Goal: Task Accomplishment & Management: Complete application form

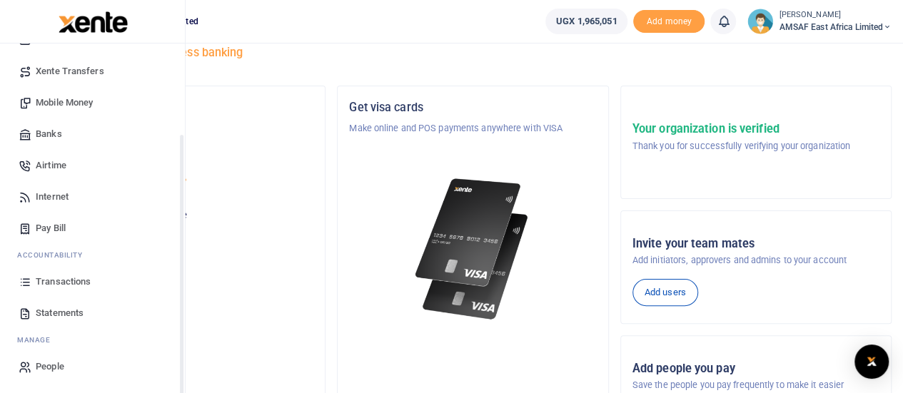
scroll to position [143, 0]
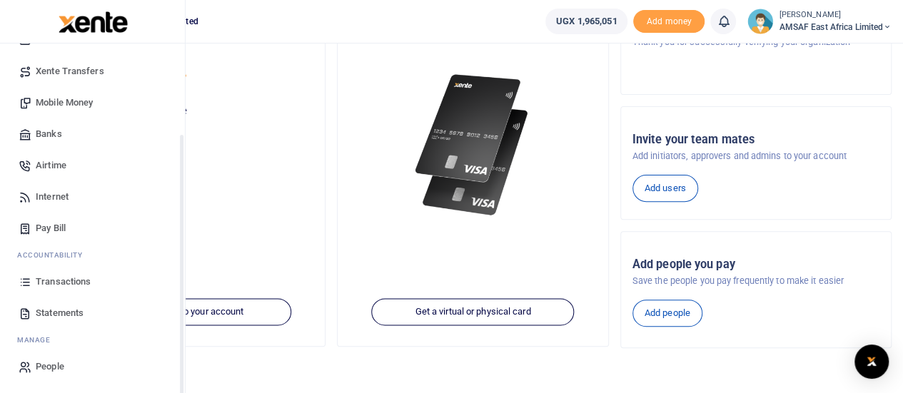
click at [76, 281] on span "Transactions" at bounding box center [63, 282] width 55 height 14
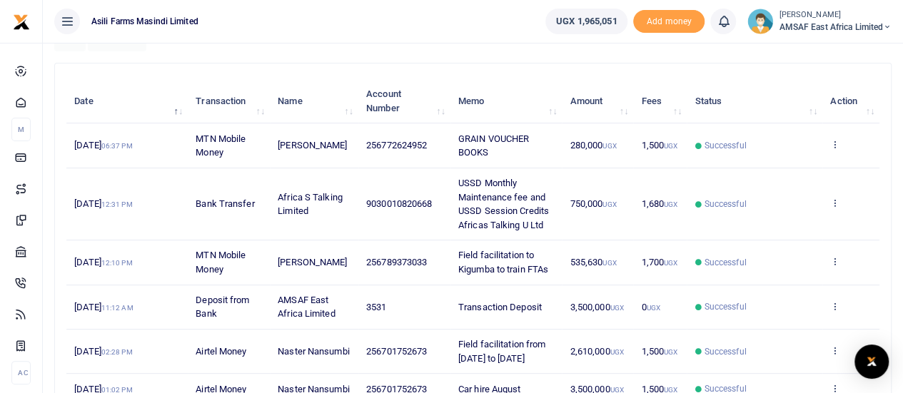
scroll to position [214, 0]
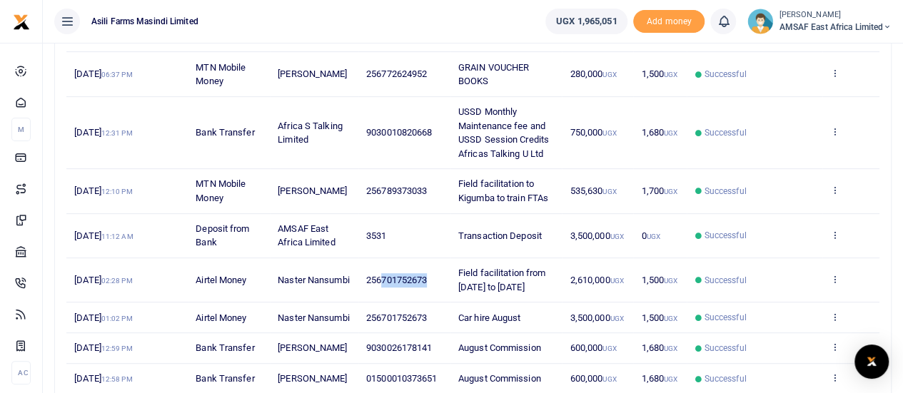
copy span "701752673"
drag, startPoint x: 384, startPoint y: 287, endPoint x: 430, endPoint y: 288, distance: 46.4
click at [430, 288] on td "256701752673" at bounding box center [404, 280] width 92 height 44
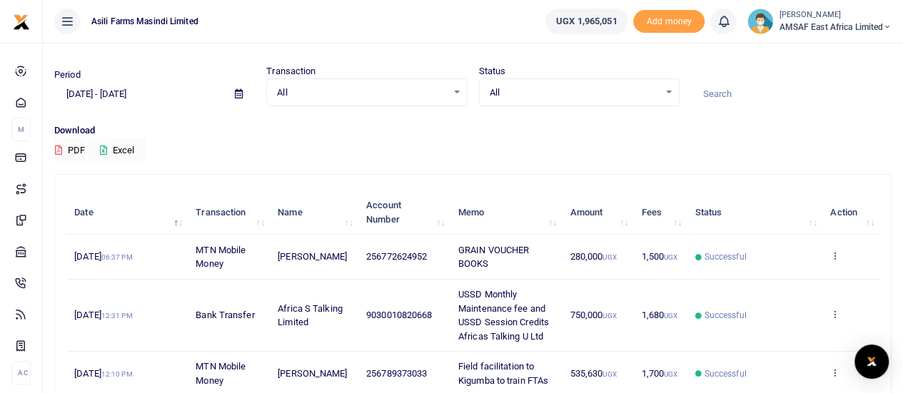
scroll to position [0, 0]
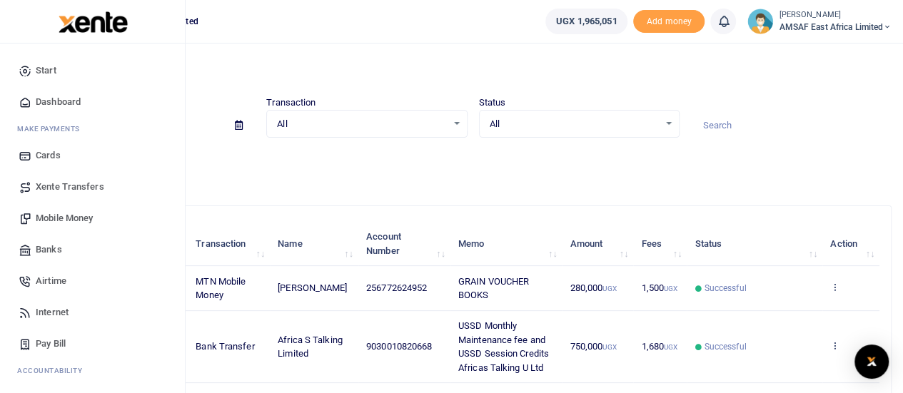
click at [47, 218] on span "Mobile Money" at bounding box center [64, 218] width 57 height 14
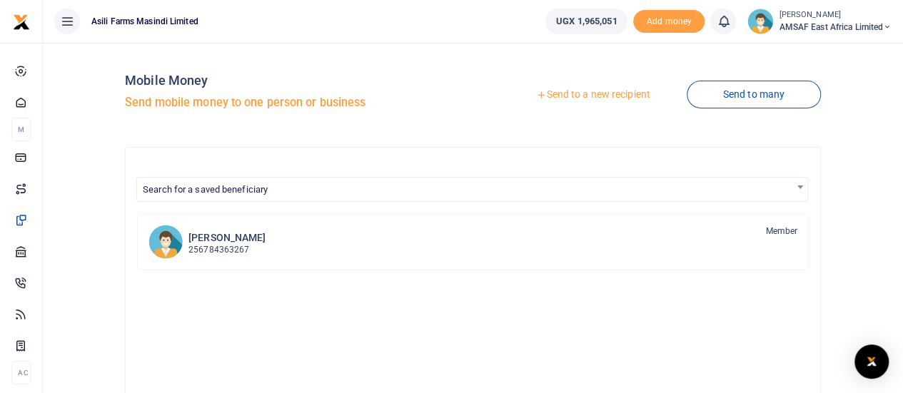
click at [562, 95] on link "Send to a new recipient" at bounding box center [592, 95] width 186 height 26
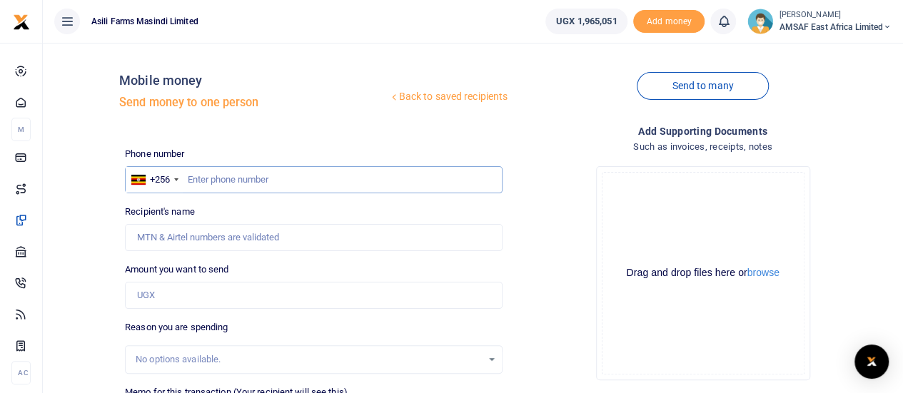
click at [232, 179] on input "text" at bounding box center [313, 179] width 377 height 27
paste input "701752673"
type input "701752673"
type input "Naster Nansumbi"
type input "701752673"
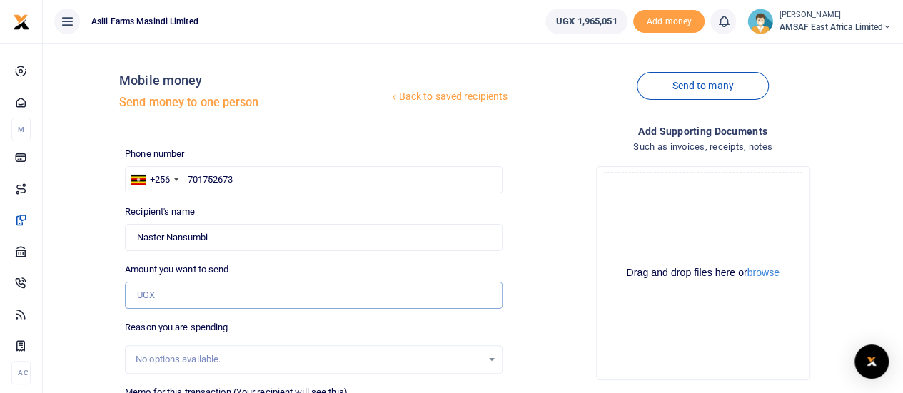
click at [162, 290] on input "Amount you want to send" at bounding box center [313, 295] width 377 height 27
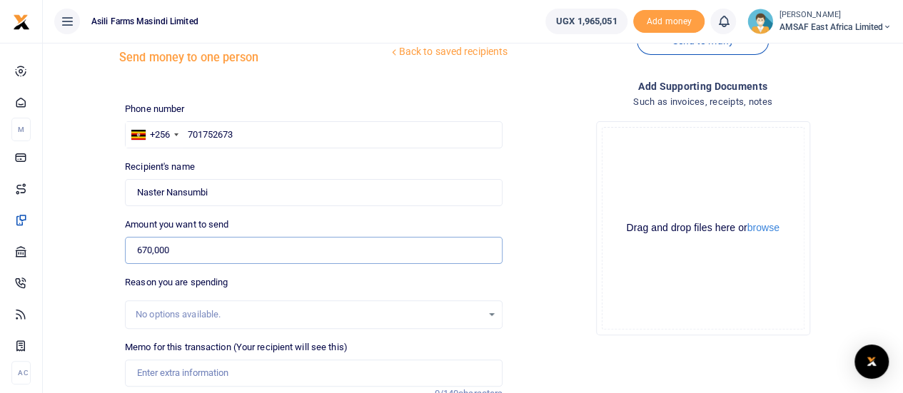
scroll to position [214, 0]
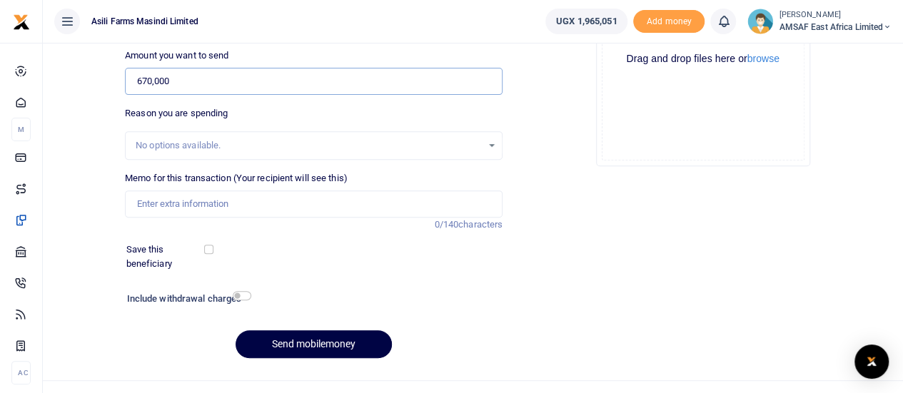
type input "670,000"
click at [200, 205] on input "Memo for this transaction (Your recipient will see this)" at bounding box center [313, 203] width 377 height 27
type input "Fuel reimbursement"
click at [321, 342] on button "Send mobilemoney" at bounding box center [313, 344] width 156 height 28
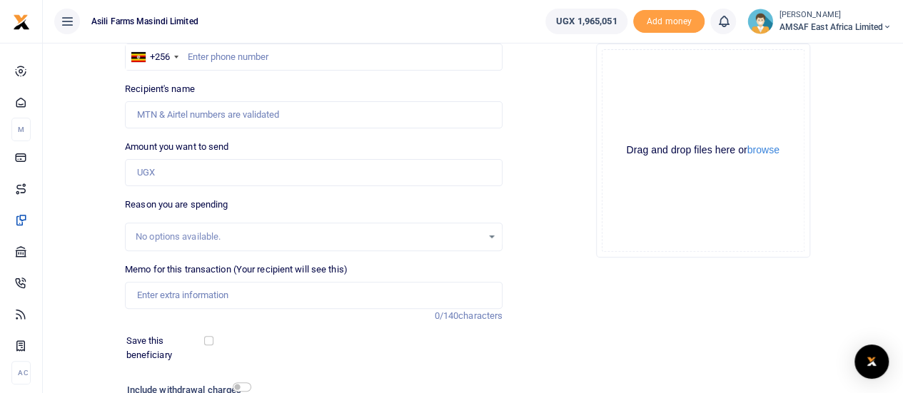
scroll to position [71, 0]
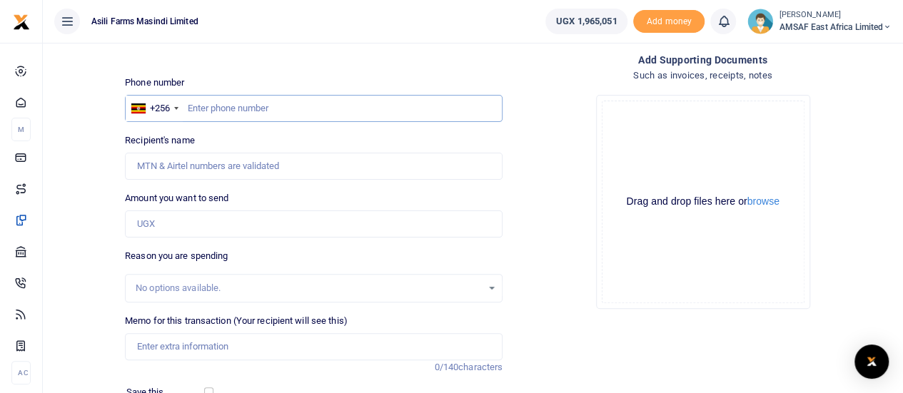
click at [238, 111] on input "text" at bounding box center [313, 108] width 377 height 27
type input "787968276"
type input "[PERSON_NAME] Andruga"
type input "787968276"
click at [194, 220] on input "Amount you want to send" at bounding box center [313, 223] width 377 height 27
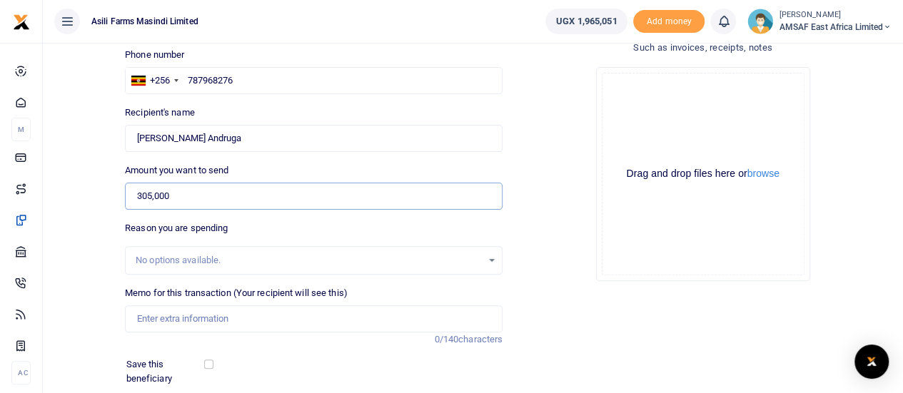
scroll to position [143, 0]
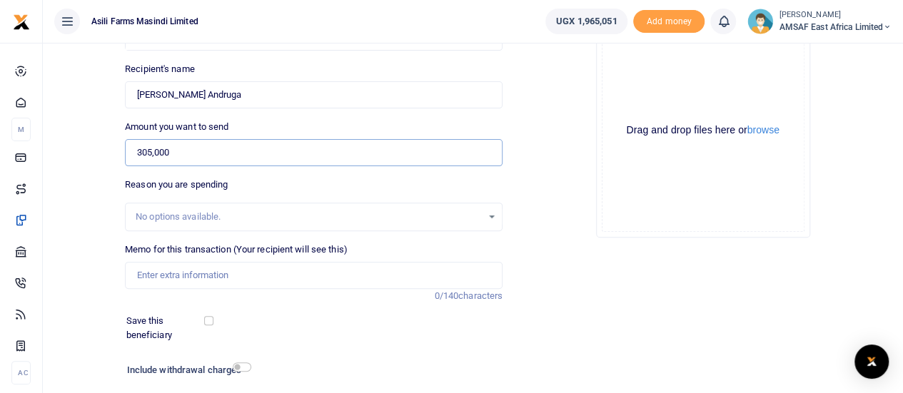
type input "305,000"
drag, startPoint x: 228, startPoint y: 276, endPoint x: 240, endPoint y: 275, distance: 12.2
click at [230, 276] on input "Memo for this transaction (Your recipient will see this)" at bounding box center [313, 275] width 377 height 27
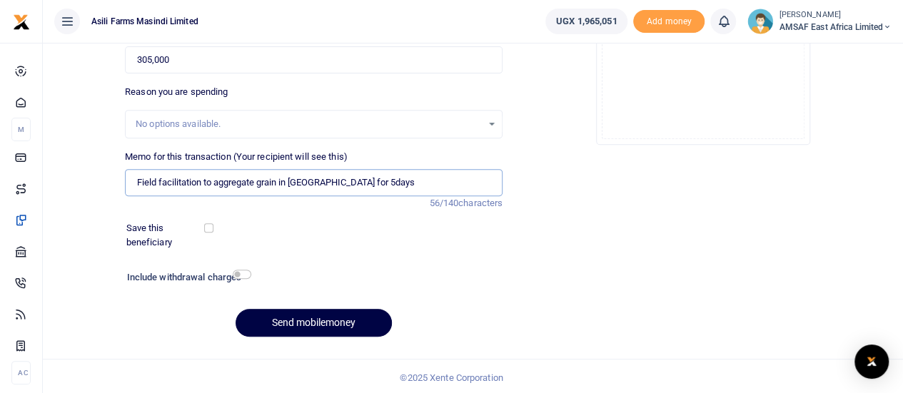
scroll to position [237, 0]
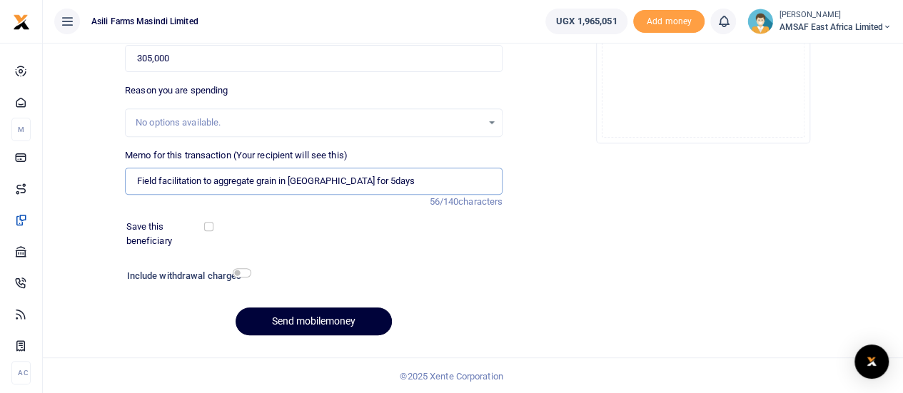
type input "Field facilitation to aggregate grain in [GEOGRAPHIC_DATA] for 5days"
click at [284, 322] on button "Send mobilemoney" at bounding box center [313, 322] width 156 height 28
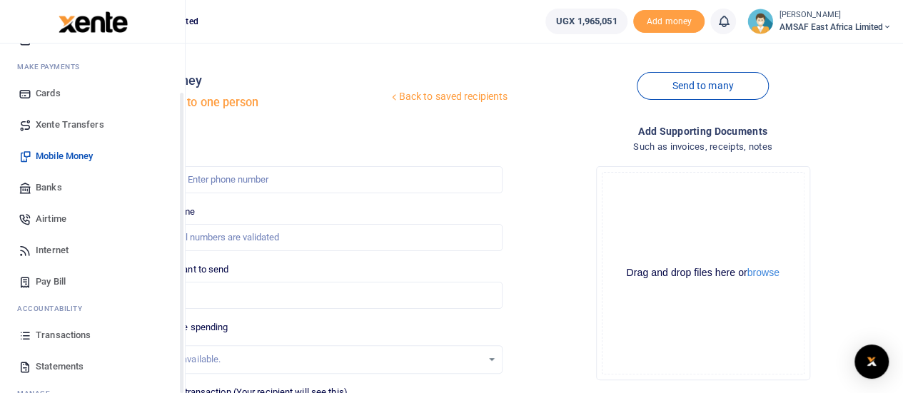
scroll to position [116, 0]
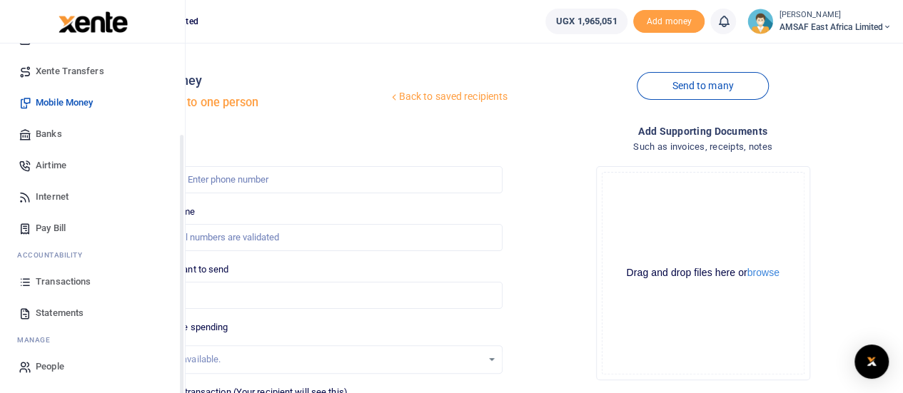
click at [59, 282] on span "Transactions" at bounding box center [63, 282] width 55 height 14
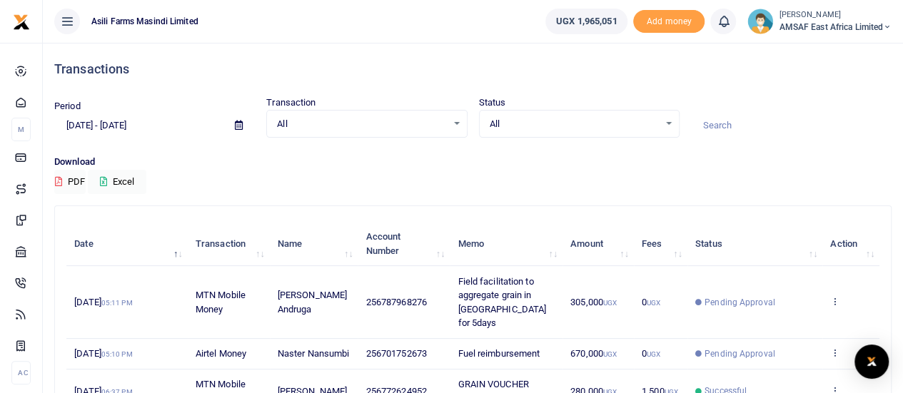
click at [240, 125] on icon at bounding box center [239, 125] width 8 height 9
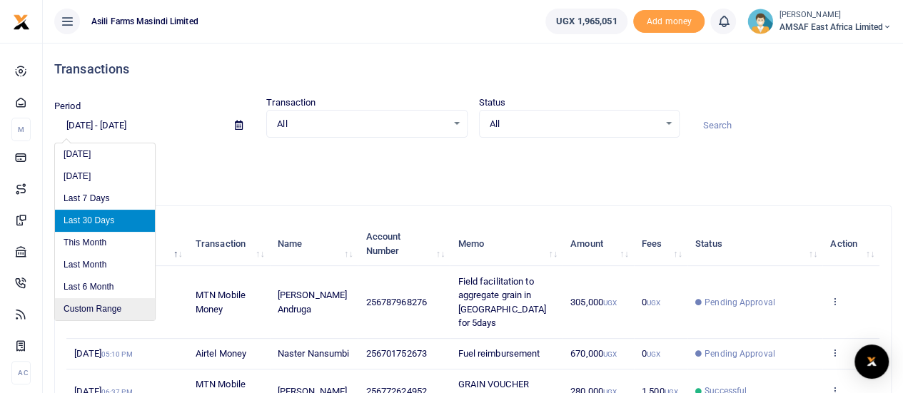
click at [78, 310] on li "Custom Range" at bounding box center [105, 309] width 100 height 22
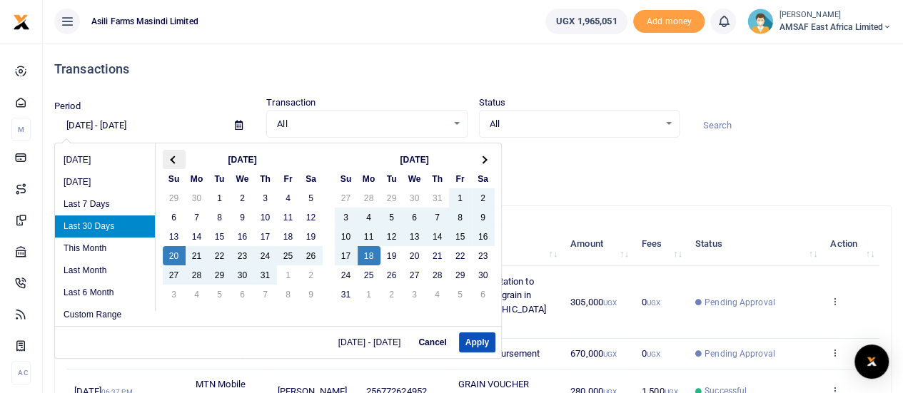
click at [175, 158] on span at bounding box center [174, 160] width 8 height 8
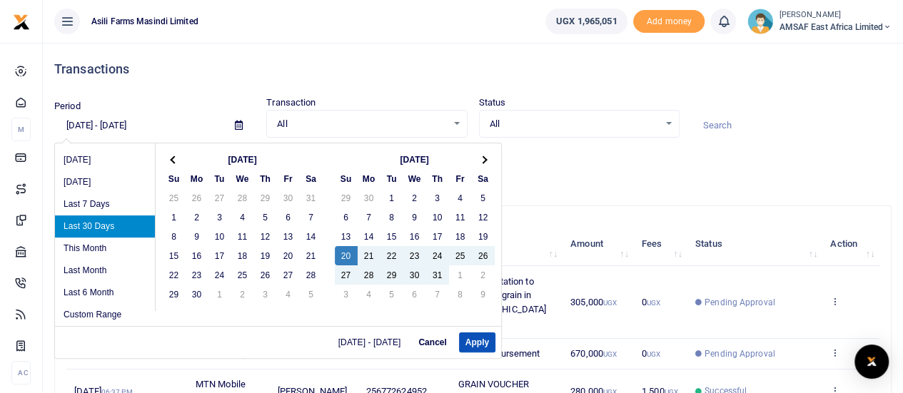
click at [175, 158] on span at bounding box center [174, 160] width 8 height 8
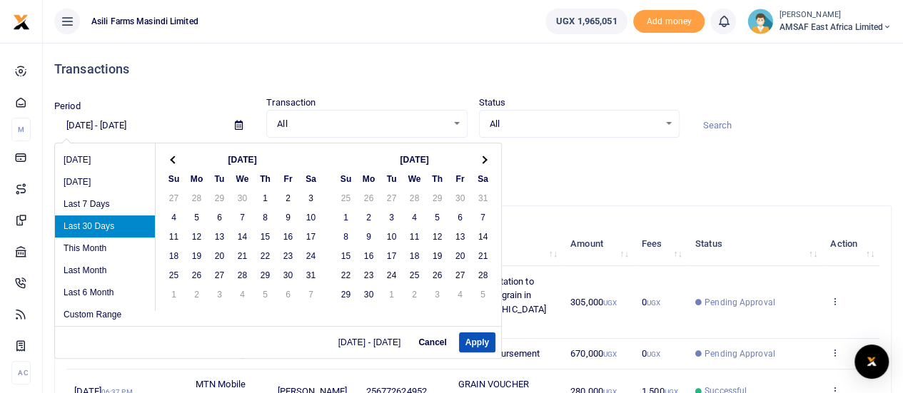
click at [175, 158] on span at bounding box center [174, 160] width 8 height 8
click at [596, 159] on p "Download" at bounding box center [472, 162] width 837 height 15
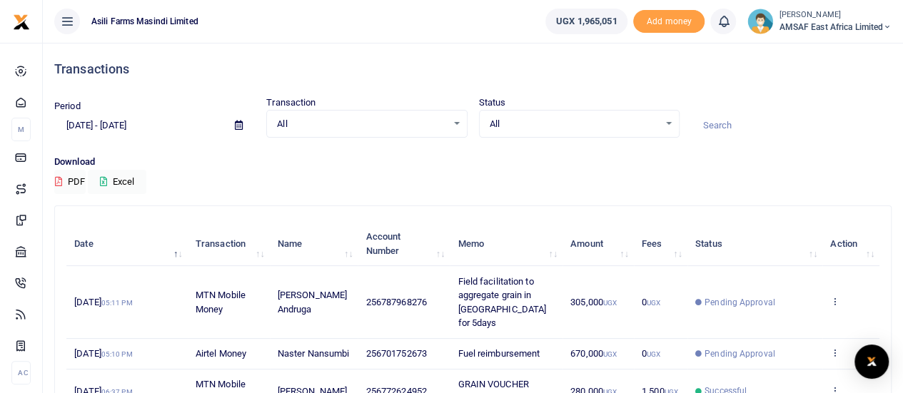
click at [239, 126] on icon at bounding box center [239, 125] width 8 height 9
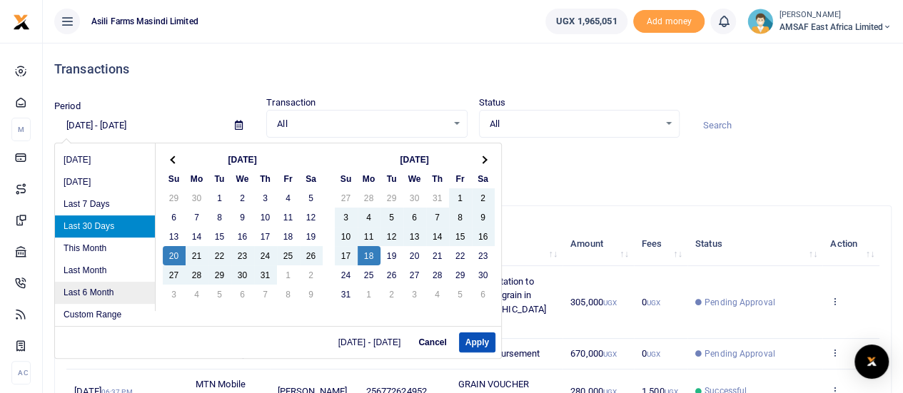
click at [93, 289] on li "Last 6 Month" at bounding box center [105, 293] width 100 height 22
type input "02/18/2025 - 08/18/2025"
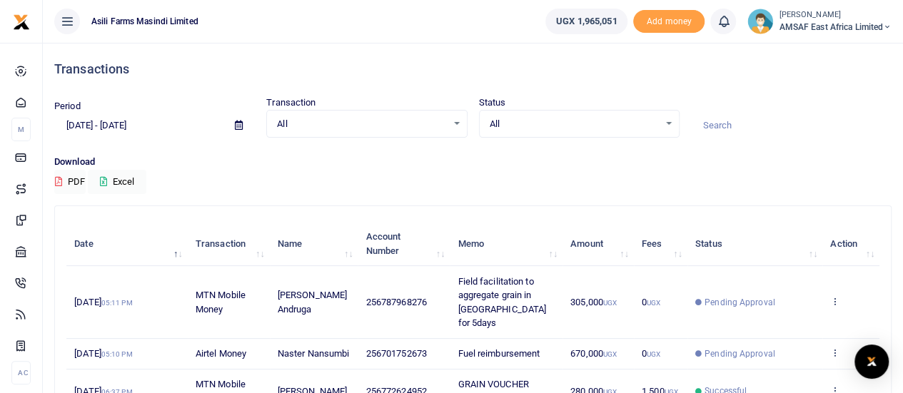
click at [728, 118] on input at bounding box center [791, 125] width 200 height 24
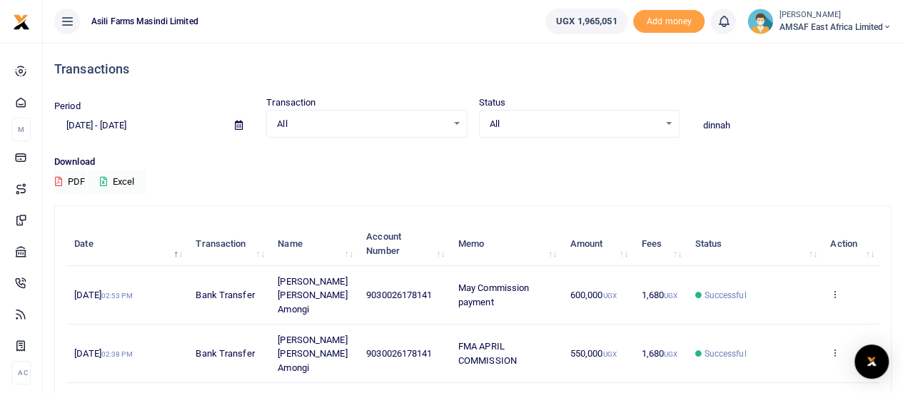
click at [743, 119] on input "dinnah" at bounding box center [791, 125] width 200 height 24
type input "d"
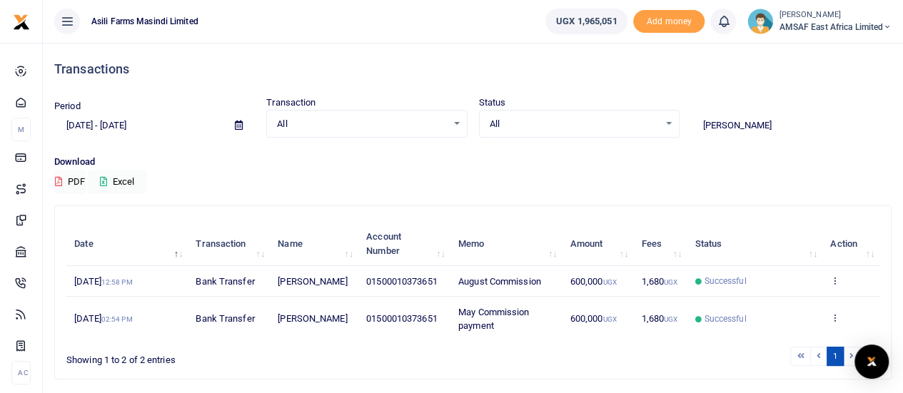
scroll to position [71, 0]
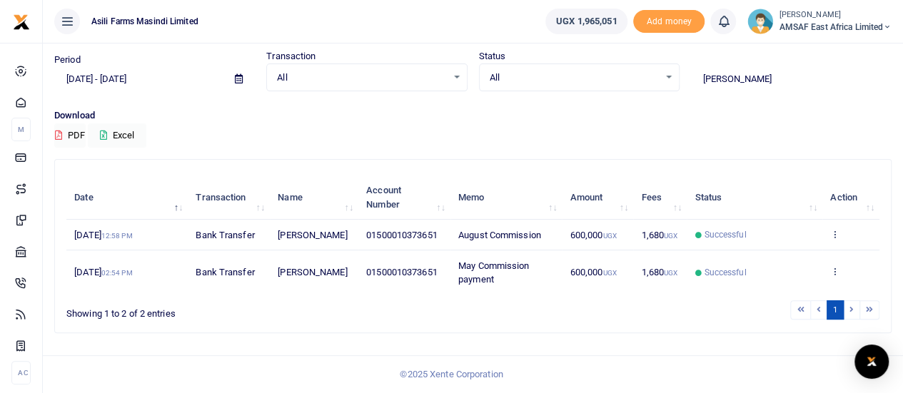
type input "charles"
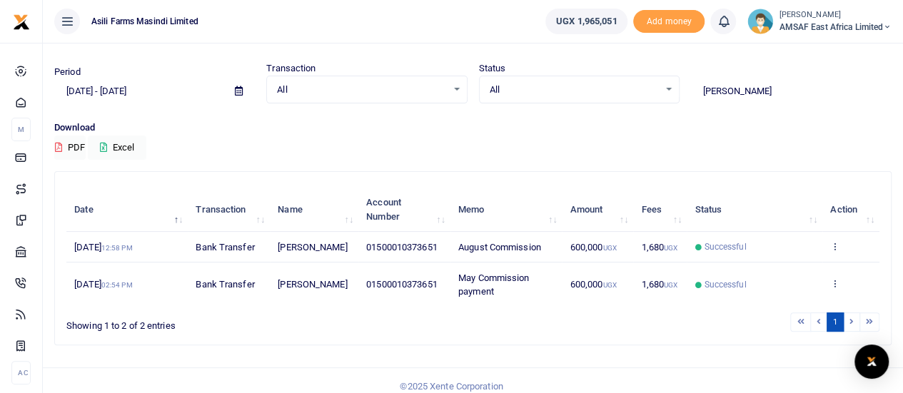
scroll to position [14, 0]
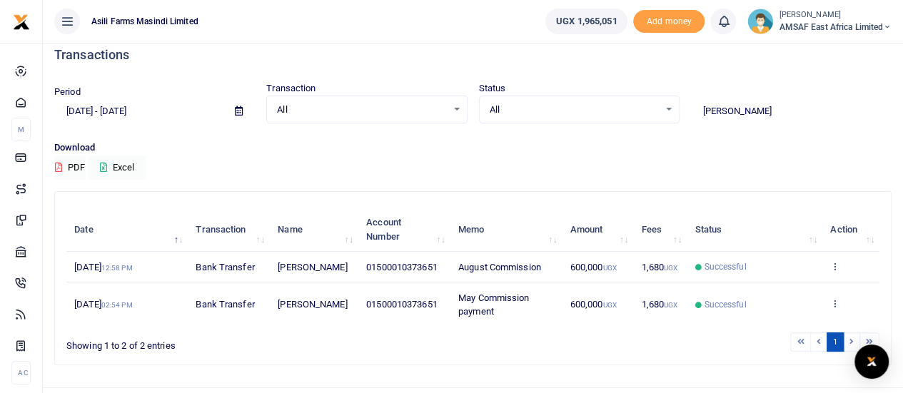
click at [238, 112] on icon at bounding box center [239, 110] width 8 height 9
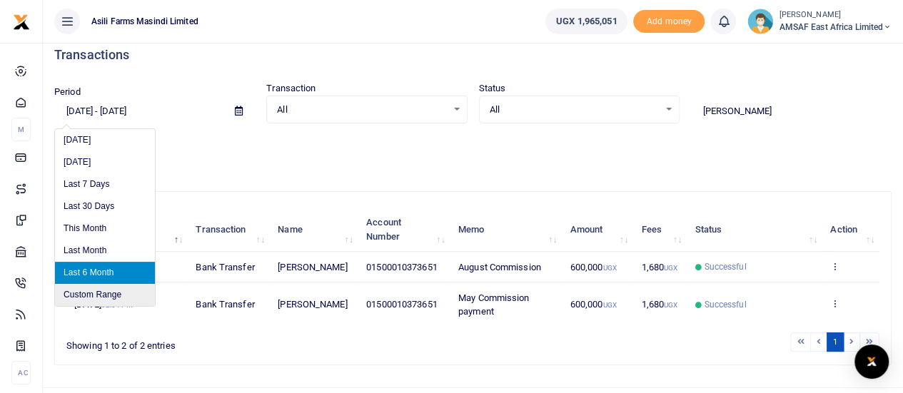
click at [97, 301] on li "Custom Range" at bounding box center [105, 295] width 100 height 22
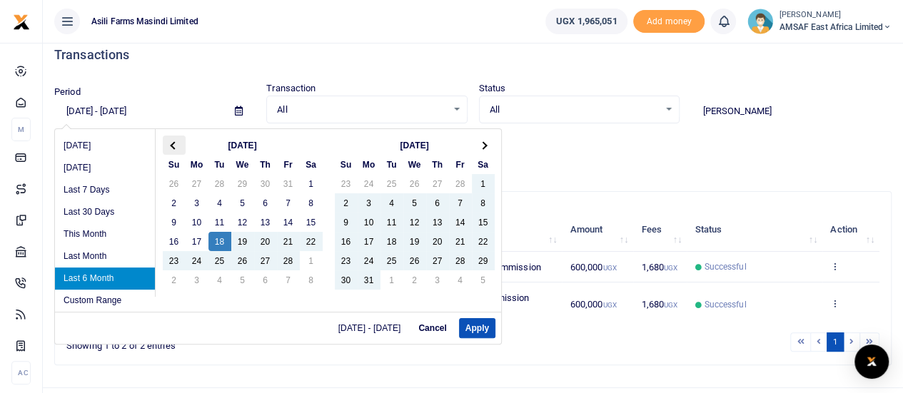
click at [171, 143] on span at bounding box center [174, 145] width 8 height 8
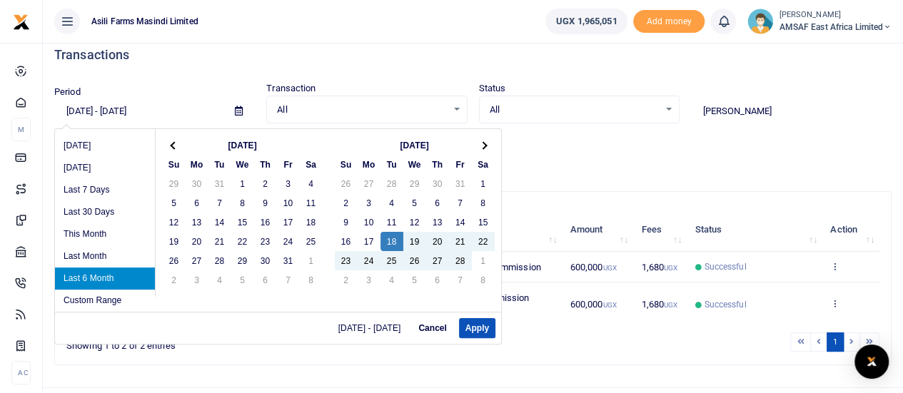
click at [171, 143] on span at bounding box center [174, 145] width 8 height 8
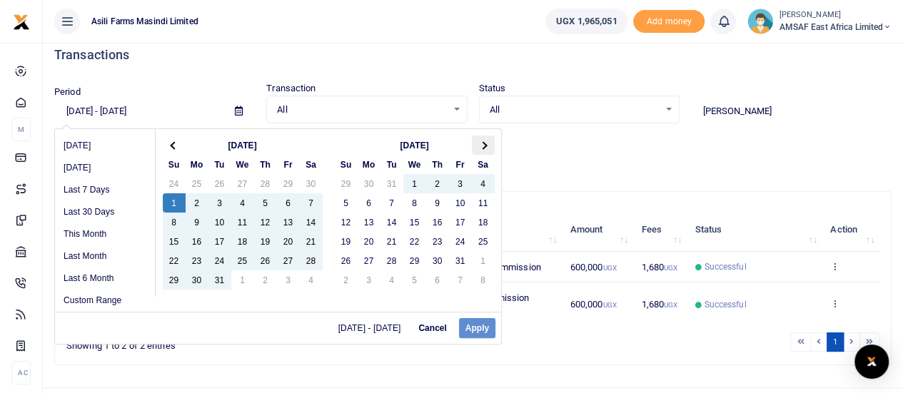
click at [484, 145] on span at bounding box center [483, 145] width 8 height 8
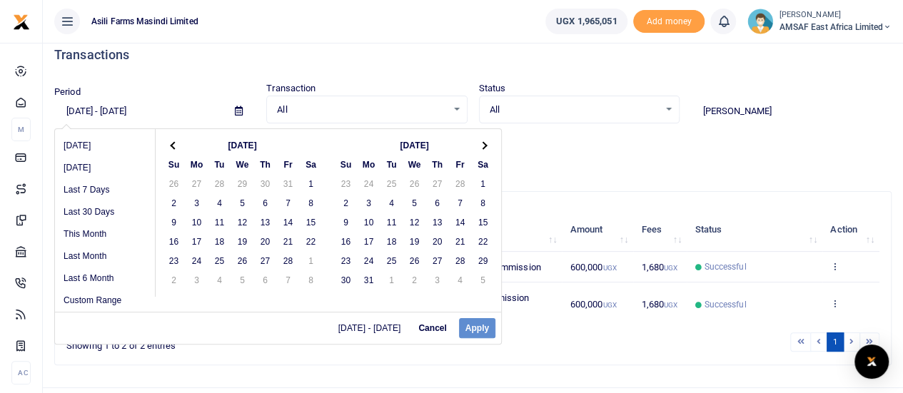
click at [484, 145] on span at bounding box center [483, 145] width 8 height 8
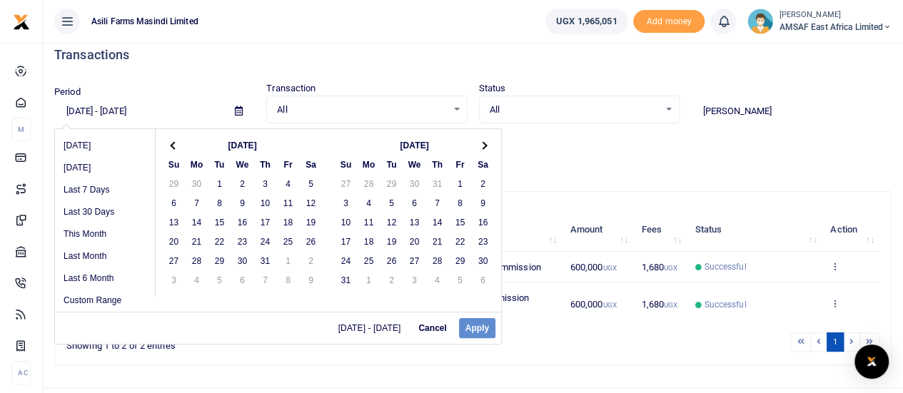
click at [484, 145] on span at bounding box center [483, 145] width 8 height 8
click at [170, 142] on th at bounding box center [174, 145] width 23 height 19
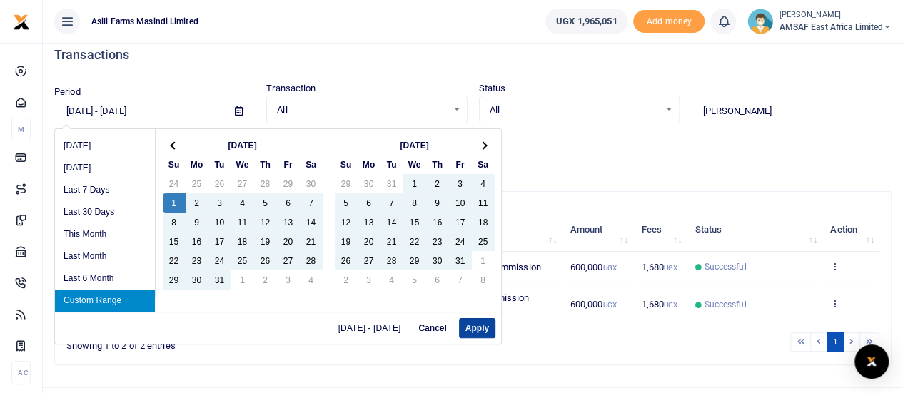
click at [473, 325] on button "Apply" at bounding box center [477, 328] width 36 height 20
type input "12/01/2024 - 08/18/2025"
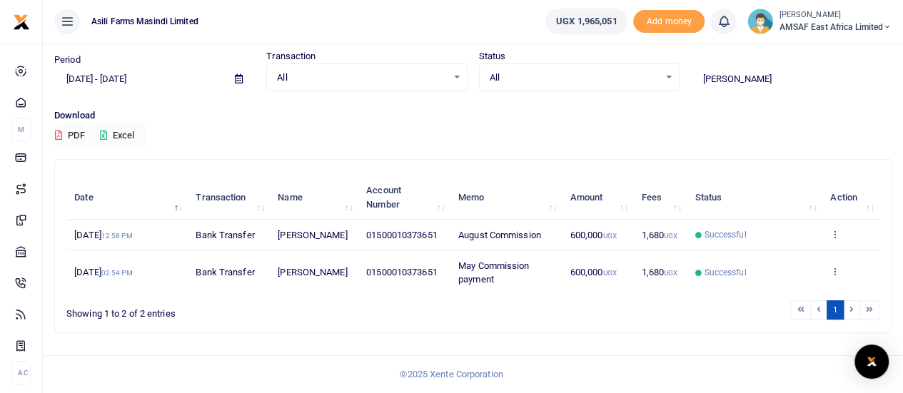
scroll to position [86, 0]
click at [850, 308] on li at bounding box center [851, 309] width 16 height 19
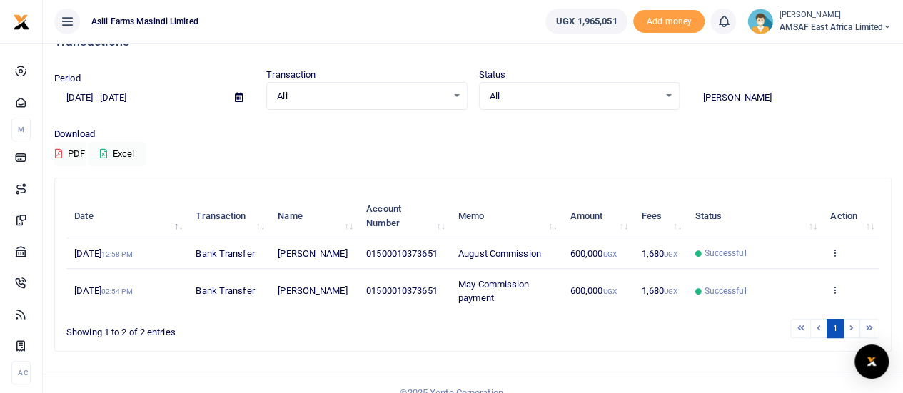
scroll to position [14, 0]
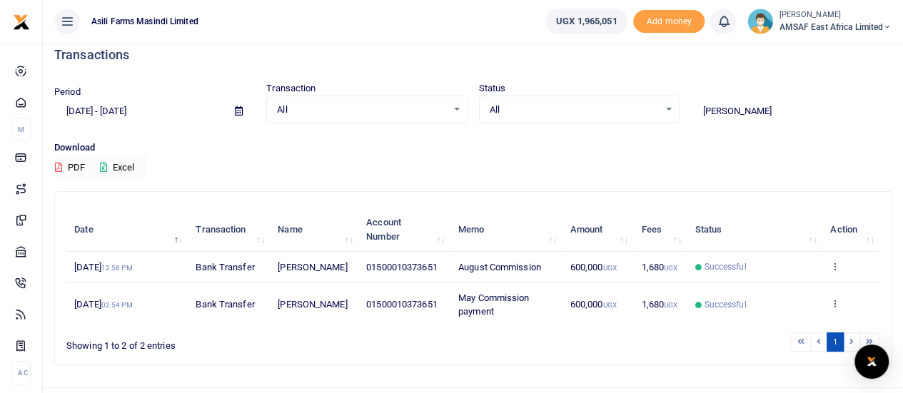
click at [751, 106] on input "charles" at bounding box center [791, 111] width 200 height 24
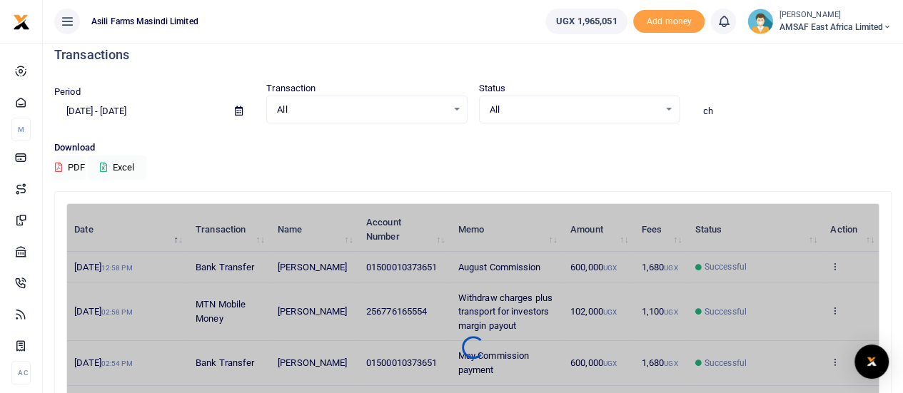
type input "c"
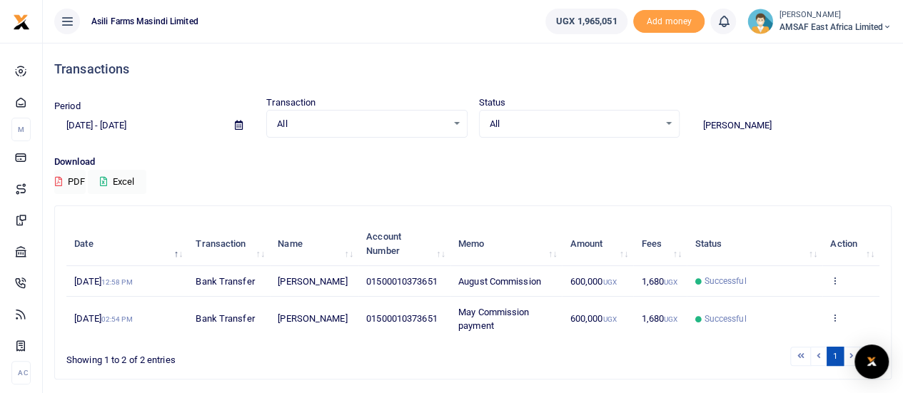
scroll to position [0, 0]
type input "c"
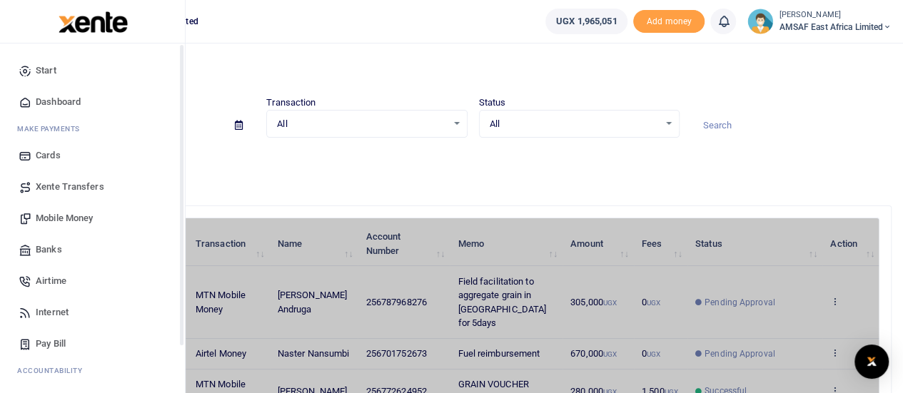
click at [56, 69] on link "Start" at bounding box center [92, 70] width 162 height 31
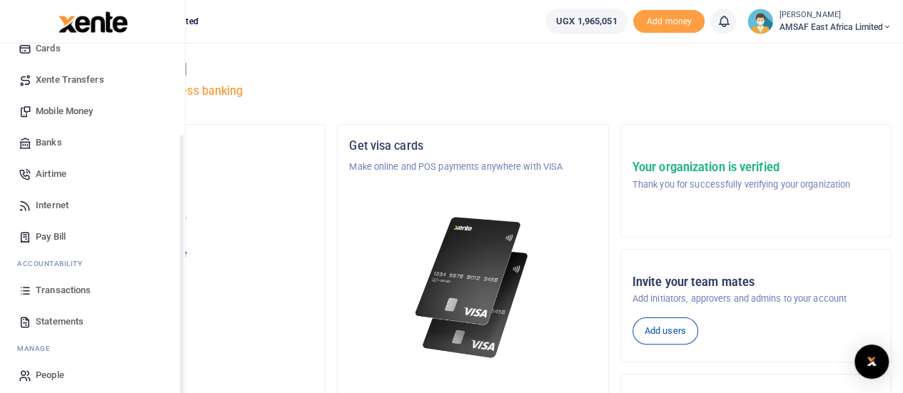
scroll to position [116, 0]
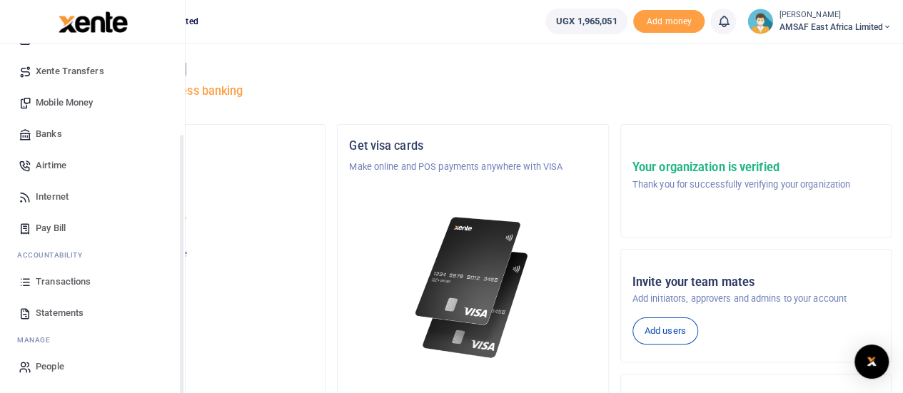
click at [56, 283] on span "Transactions" at bounding box center [63, 282] width 55 height 14
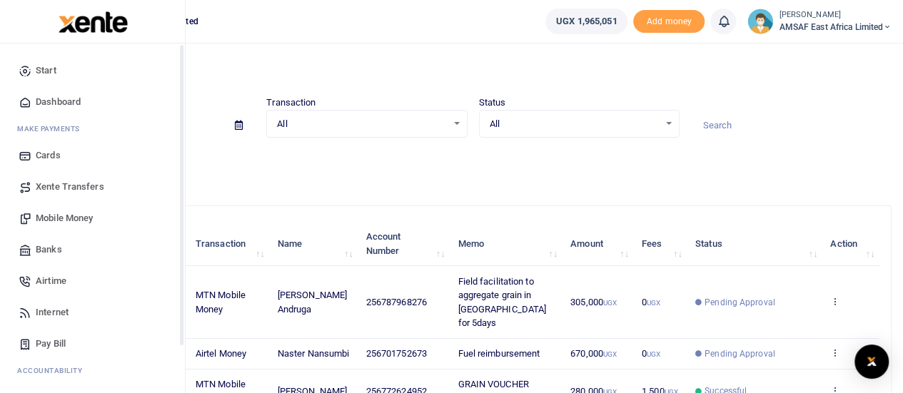
click at [57, 219] on span "Mobile Money" at bounding box center [64, 218] width 57 height 14
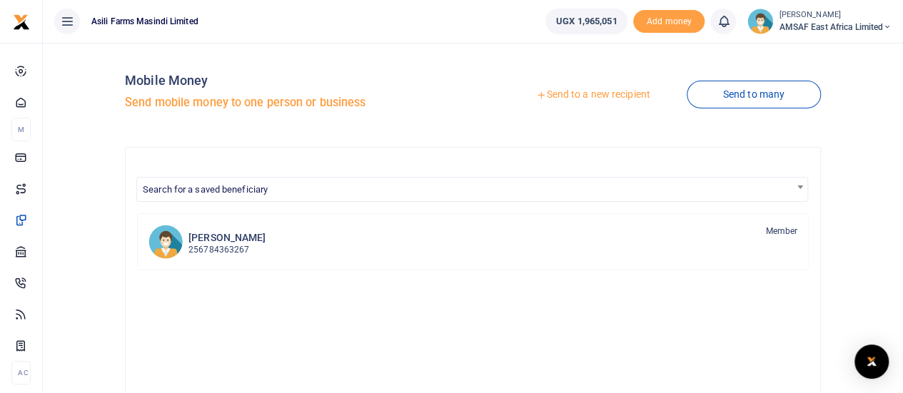
click at [555, 95] on link "Send to a new recipient" at bounding box center [592, 95] width 186 height 26
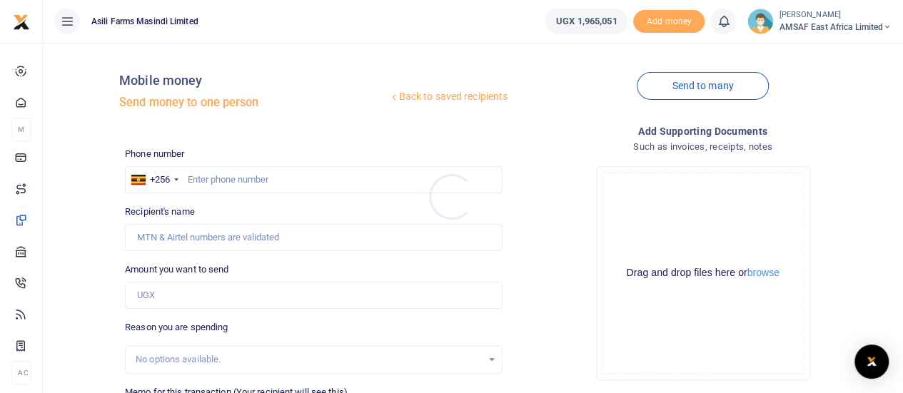
click at [225, 178] on div at bounding box center [451, 196] width 903 height 393
click at [226, 179] on input "text" at bounding box center [313, 179] width 377 height 27
type input "770778294"
type input "Oliver Ruth Akello"
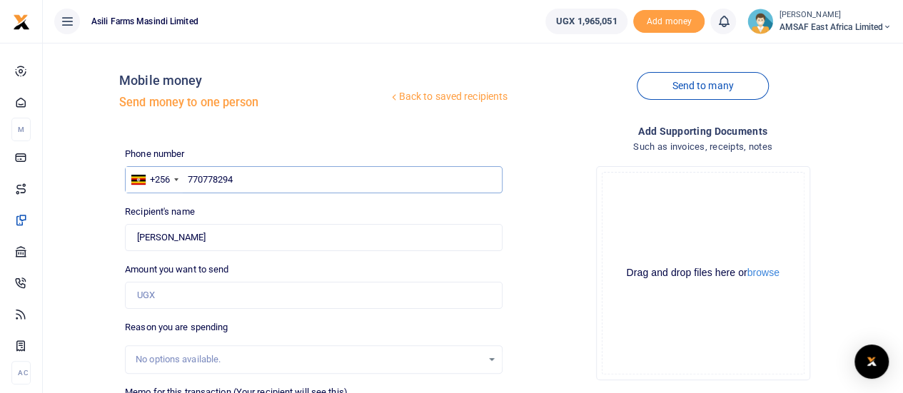
type input "770778294"
click at [174, 289] on input "Amount you want to send" at bounding box center [313, 295] width 377 height 27
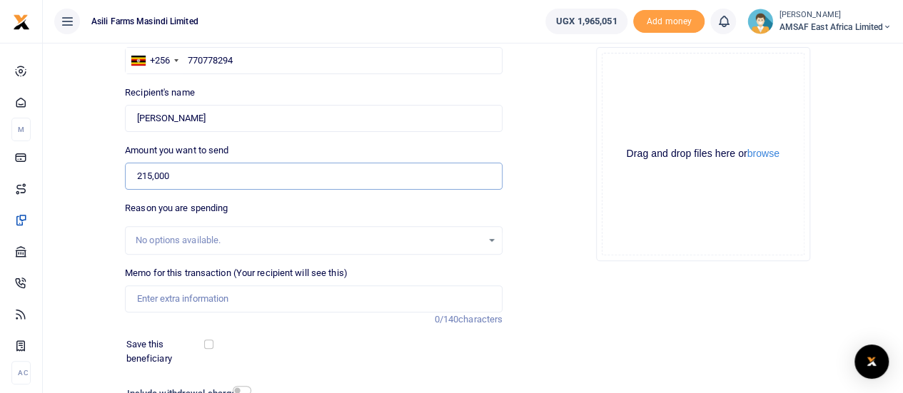
scroll to position [143, 0]
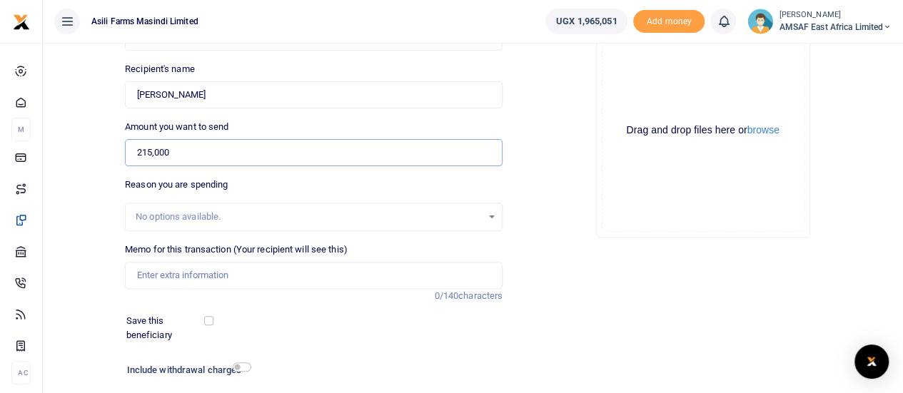
type input "215,000"
click at [213, 269] on input "Memo for this transaction (Your recipient will see this)" at bounding box center [313, 275] width 377 height 27
click at [342, 275] on input "Field facilitation to aggregate grain in Amuru for 5days" at bounding box center [313, 275] width 377 height 27
type input "Field facilitation to aggregate grain in Amuru for 3days"
click at [574, 227] on div "Drop your files here Drag and drop files here or browse Powered by Uppy" at bounding box center [702, 130] width 377 height 237
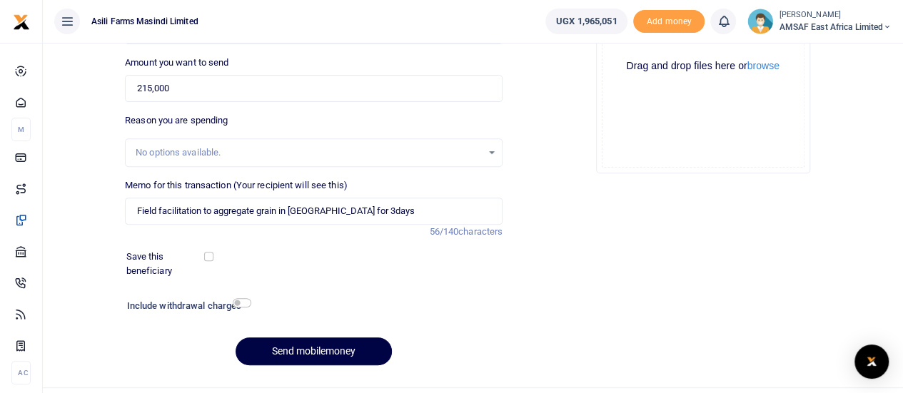
scroll to position [237, 0]
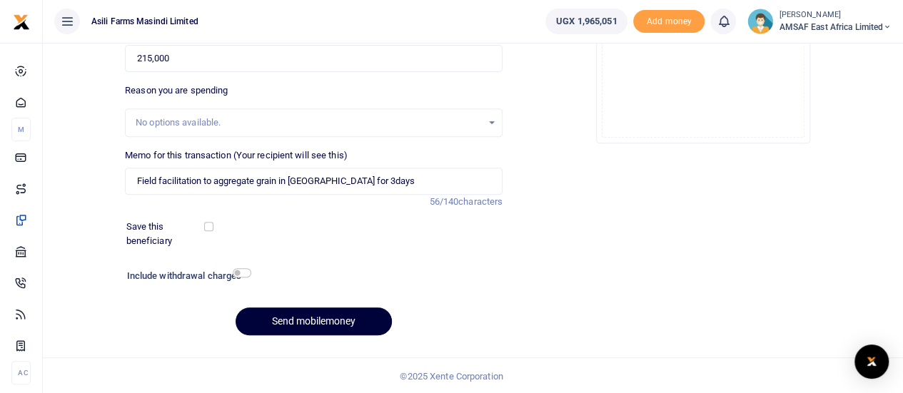
click at [329, 316] on button "Send mobilemoney" at bounding box center [313, 322] width 156 height 28
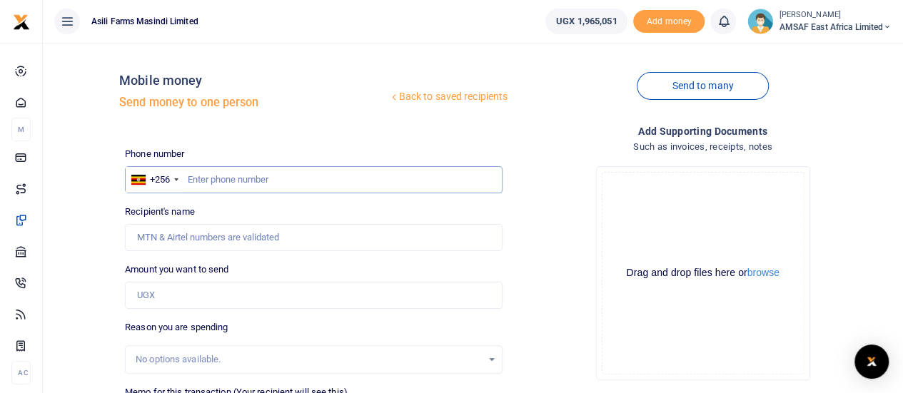
click at [248, 182] on input "text" at bounding box center [313, 179] width 377 height 27
type input "774590833"
type input "Charles Kikutteobudde Mawanda"
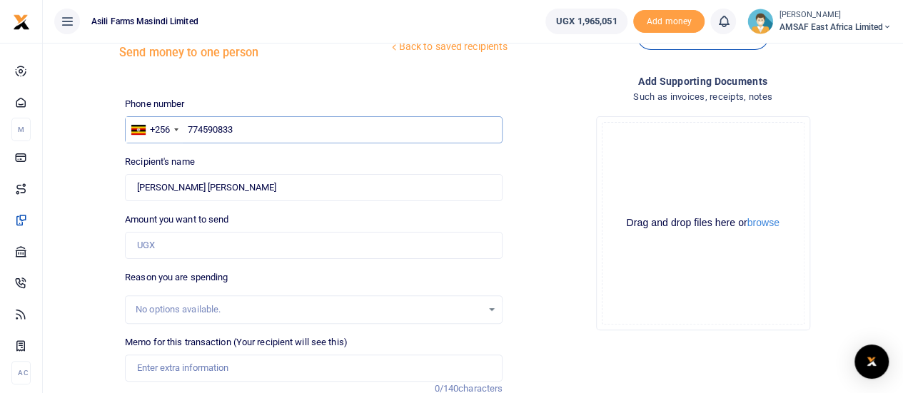
scroll to position [71, 0]
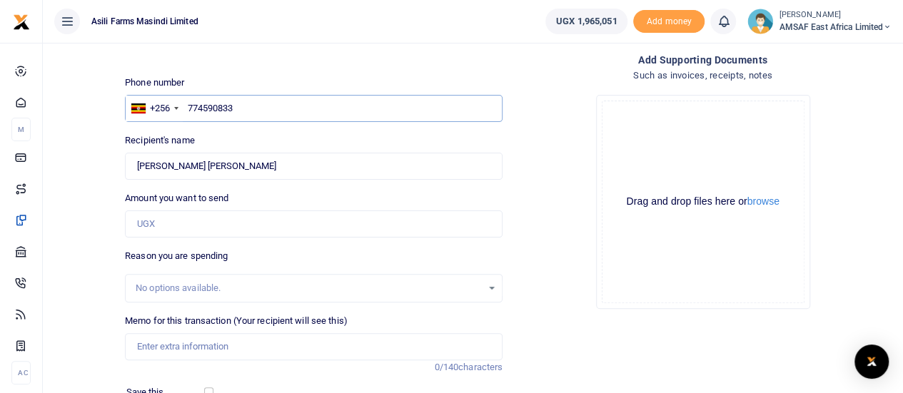
type input "774590833"
click at [178, 223] on input "Amount you want to send" at bounding box center [313, 223] width 377 height 27
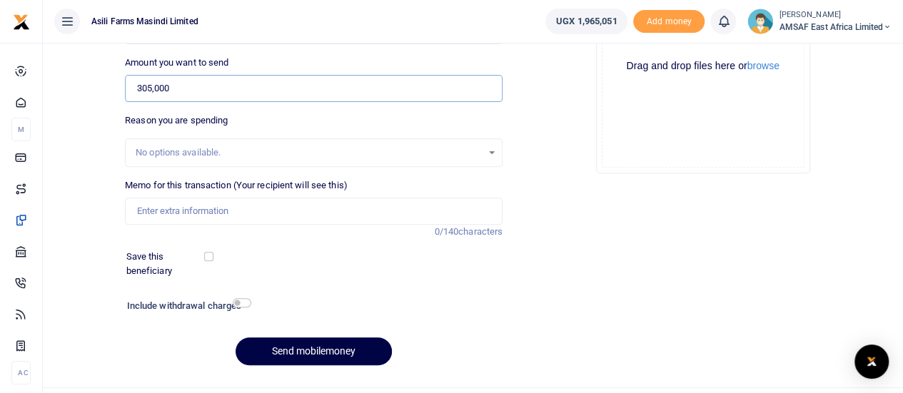
scroll to position [237, 0]
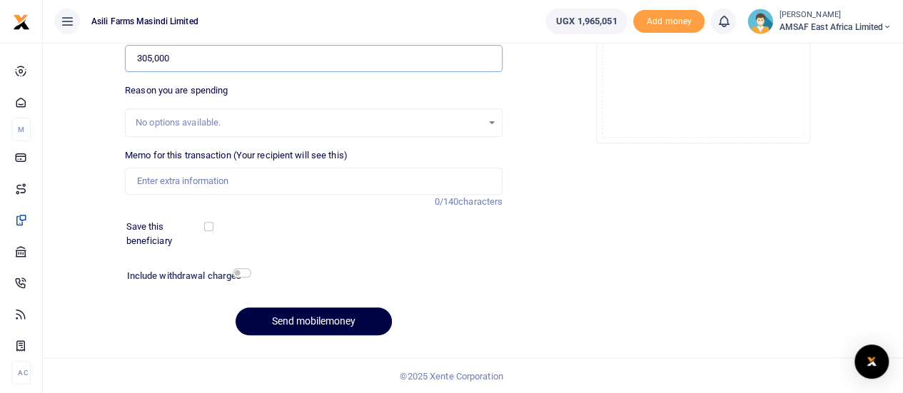
type input "305,000"
click at [237, 181] on input "Memo for this transaction (Your recipient will see this)" at bounding box center [313, 181] width 377 height 27
type input "Field facilitation to aggregate grain in Amuru for 5days"
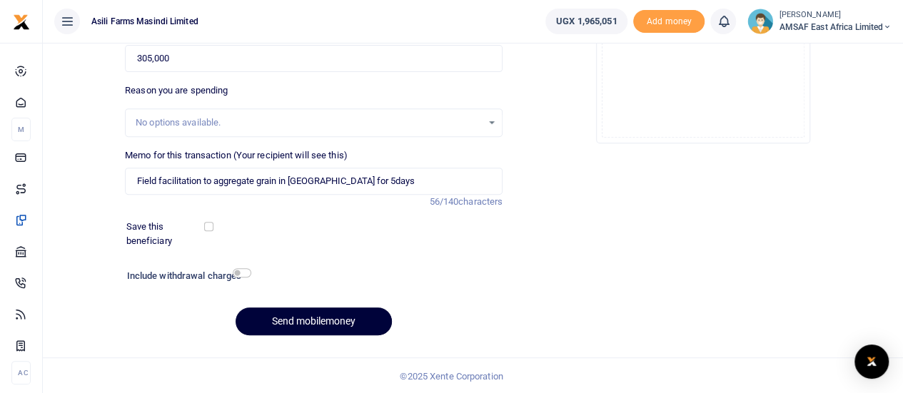
click at [345, 321] on button "Send mobilemoney" at bounding box center [313, 322] width 156 height 28
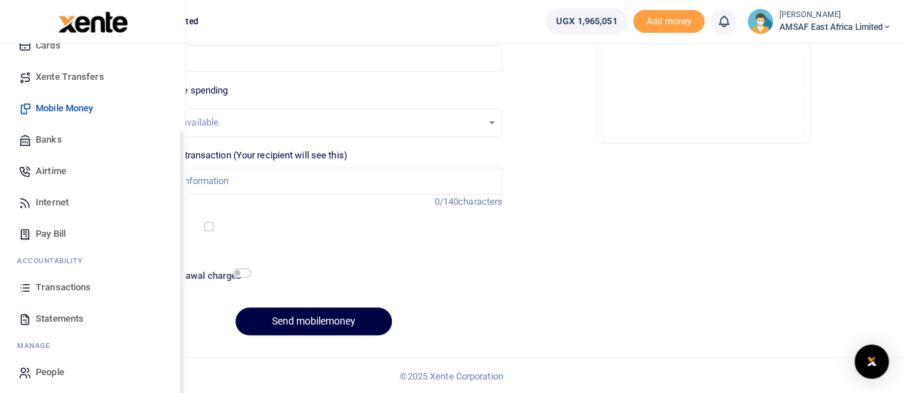
scroll to position [116, 0]
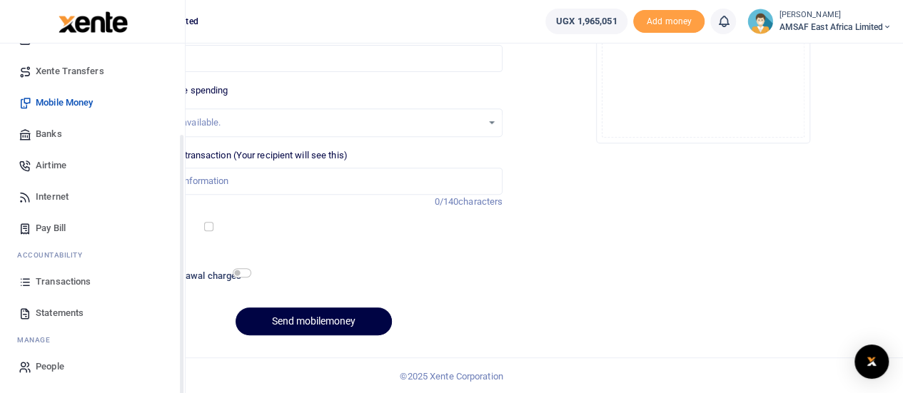
click at [68, 283] on span "Transactions" at bounding box center [63, 282] width 55 height 14
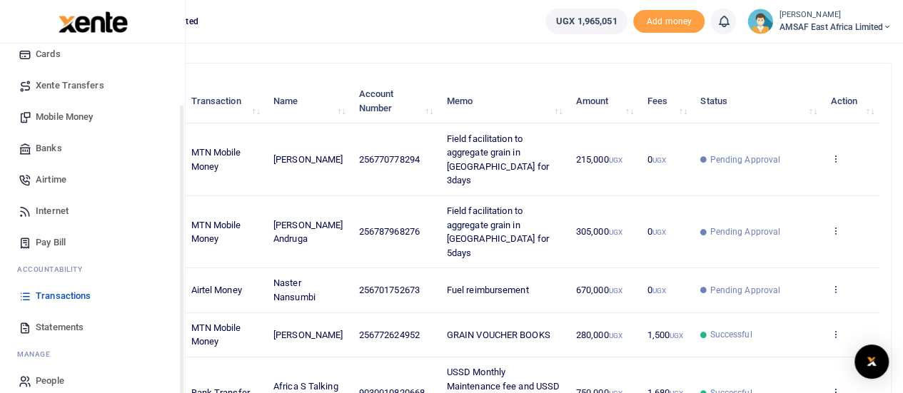
scroll to position [116, 0]
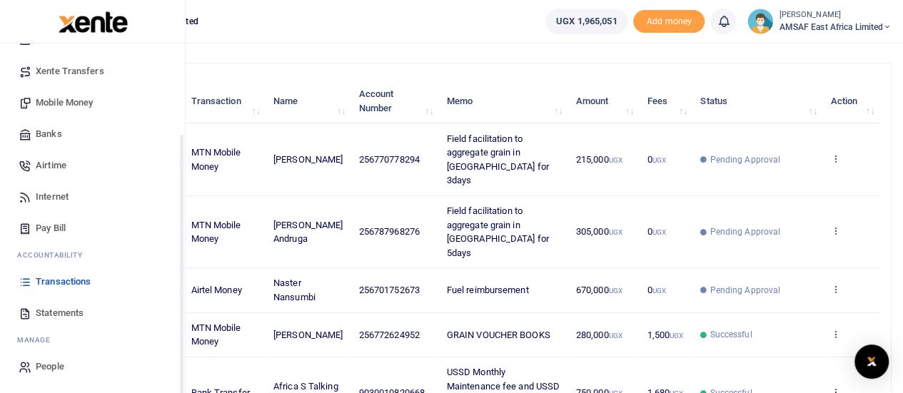
click at [82, 283] on span "Transactions" at bounding box center [63, 282] width 55 height 14
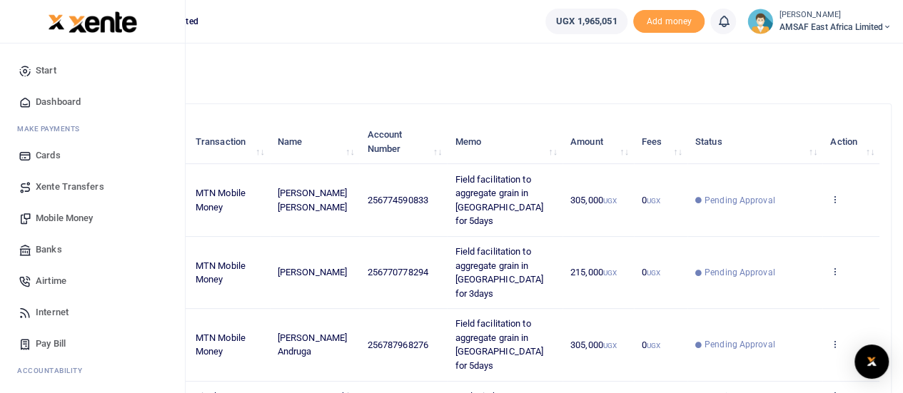
scroll to position [71, 0]
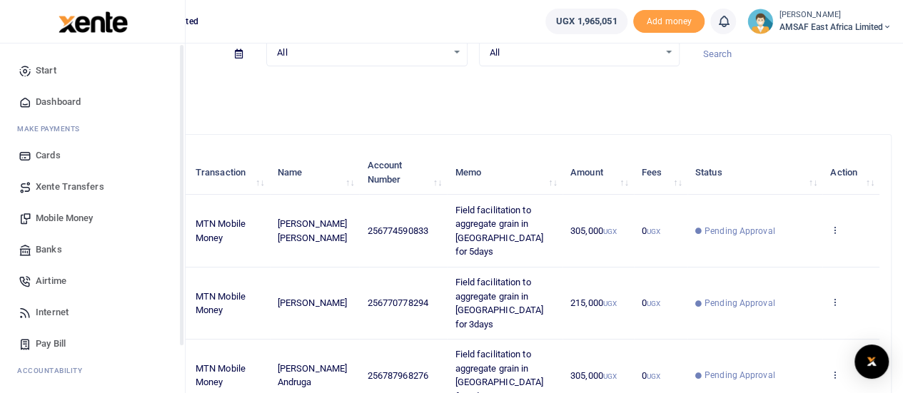
click at [34, 69] on link "Start" at bounding box center [92, 70] width 162 height 31
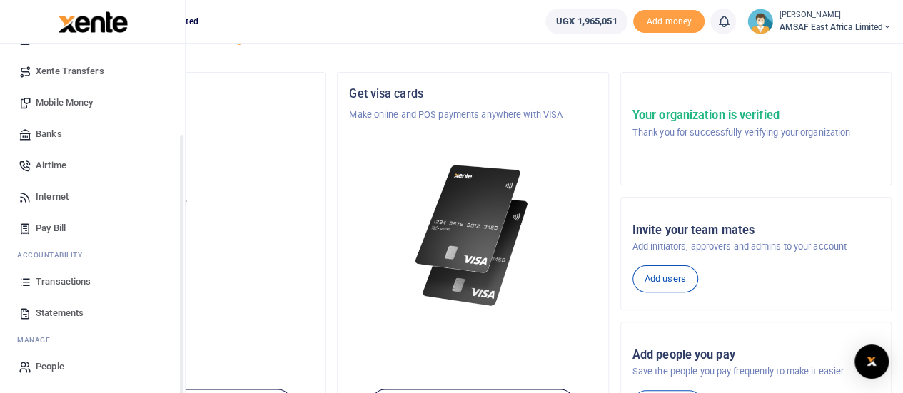
scroll to position [71, 0]
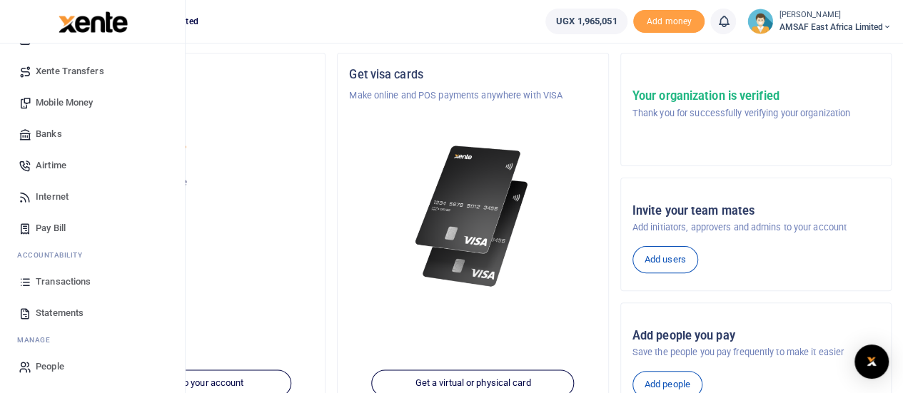
click at [39, 277] on span "Transactions" at bounding box center [63, 282] width 55 height 14
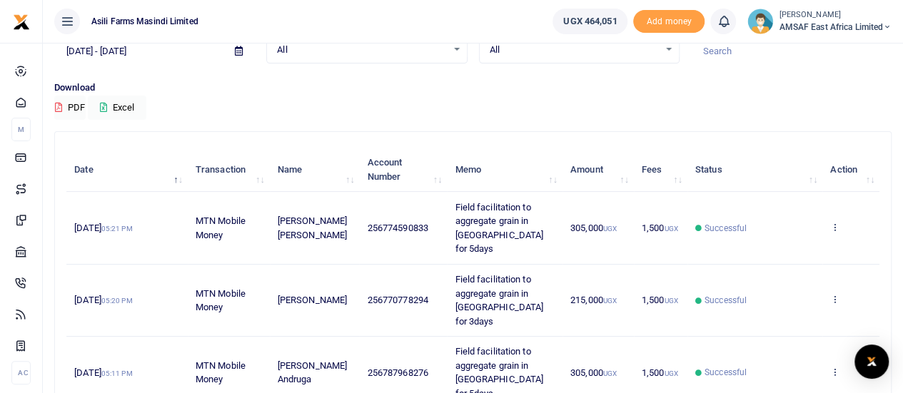
scroll to position [71, 0]
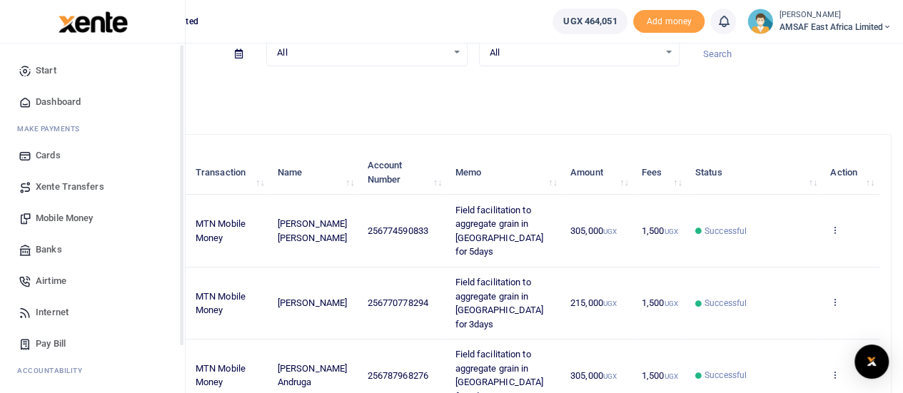
click at [36, 69] on span "Start" at bounding box center [46, 70] width 21 height 14
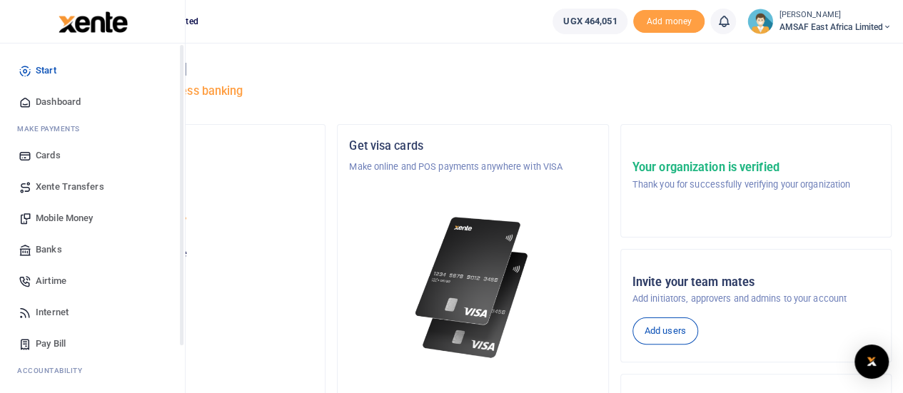
click at [46, 69] on span "Start" at bounding box center [46, 70] width 21 height 14
